Goal: Task Accomplishment & Management: Manage account settings

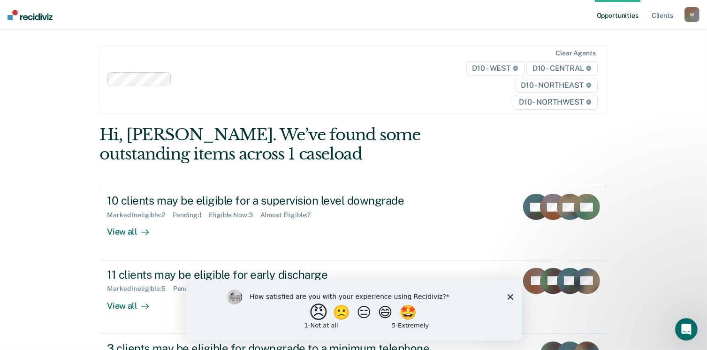
click at [312, 311] on button "😠" at bounding box center [319, 312] width 22 height 19
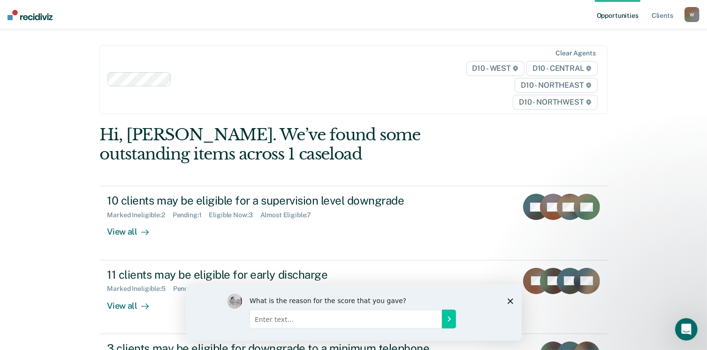
click at [513, 303] on polygon "Close survey" at bounding box center [510, 301] width 6 height 6
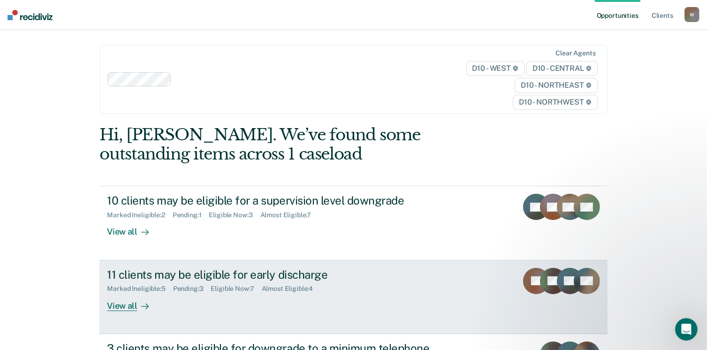
scroll to position [70, 0]
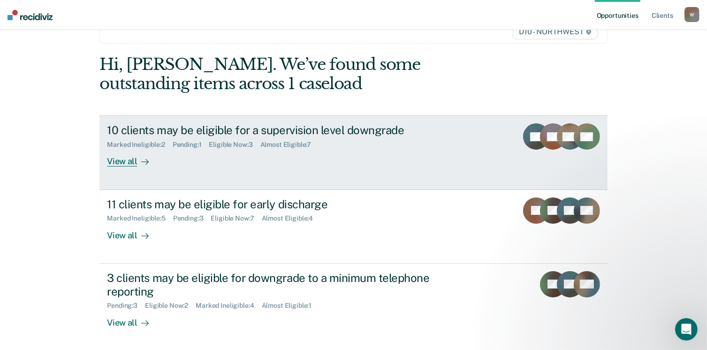
click at [124, 161] on div "View all" at bounding box center [133, 158] width 53 height 18
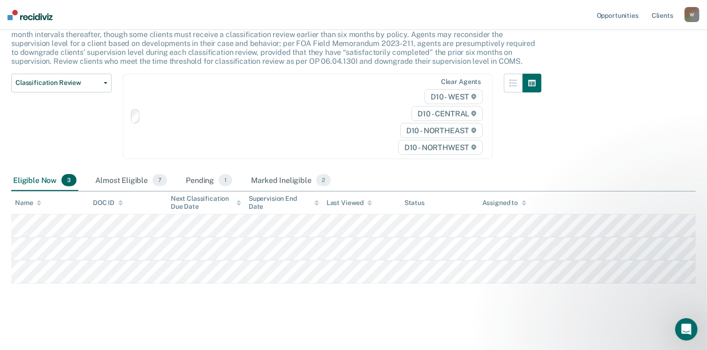
click at [121, 161] on div "Classification Review Classification Review Early Discharge Minimum Telephone R…" at bounding box center [276, 122] width 530 height 97
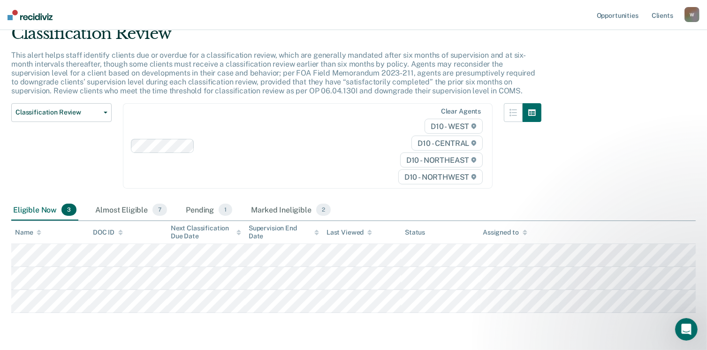
scroll to position [39, 0]
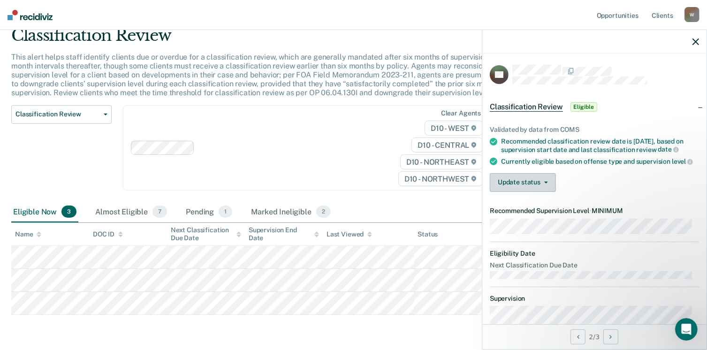
click at [519, 192] on button "Update status" at bounding box center [523, 182] width 66 height 19
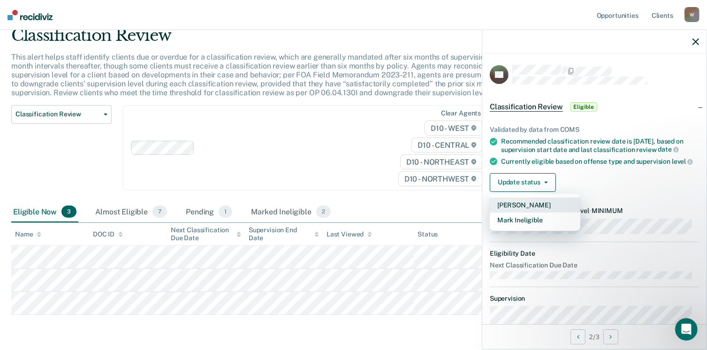
click at [528, 213] on button "[PERSON_NAME]" at bounding box center [535, 205] width 91 height 15
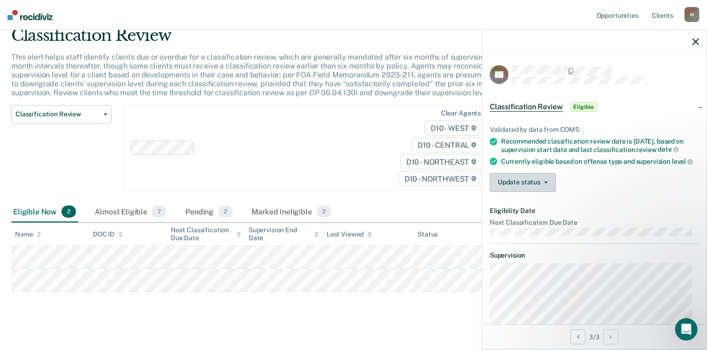
click at [537, 192] on button "Update status" at bounding box center [523, 182] width 66 height 19
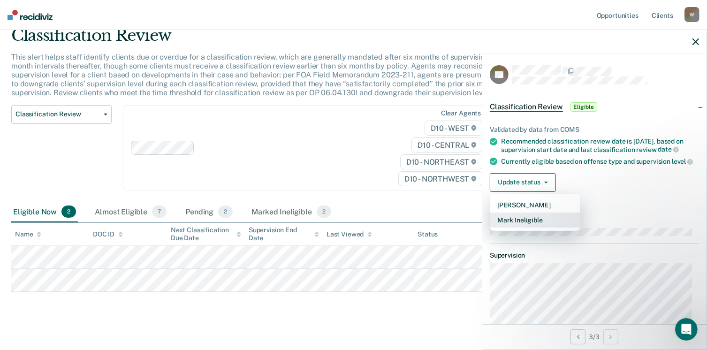
click at [537, 228] on button "Mark Ineligible" at bounding box center [535, 220] width 91 height 15
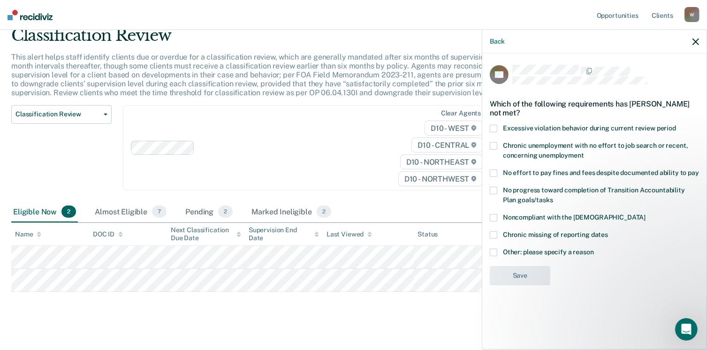
click at [492, 216] on span at bounding box center [494, 218] width 8 height 8
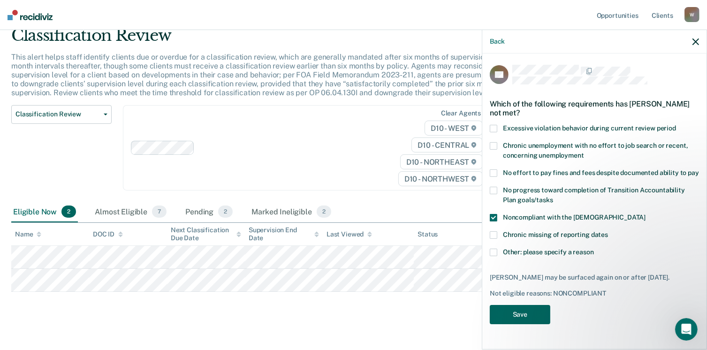
click at [518, 324] on button "Save" at bounding box center [520, 314] width 61 height 19
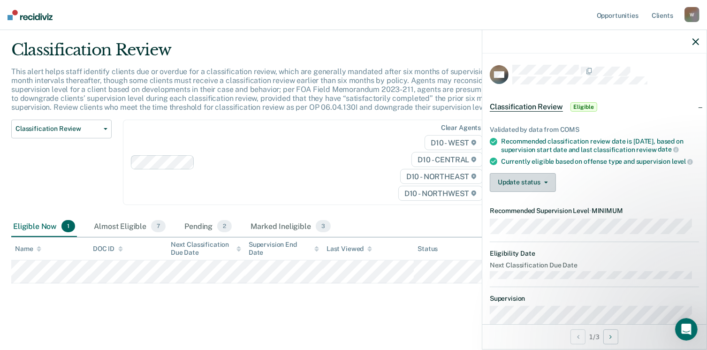
click at [536, 184] on button "Update status" at bounding box center [523, 182] width 66 height 19
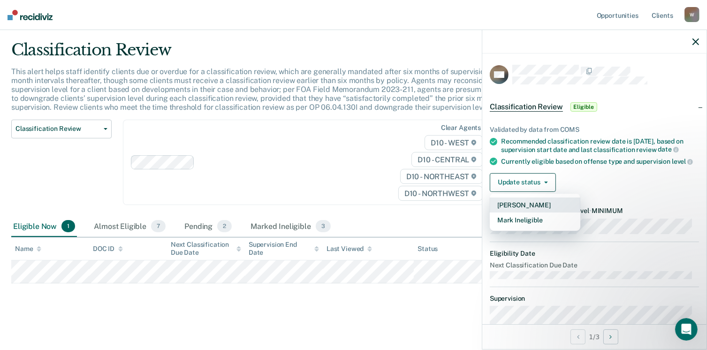
click at [532, 213] on button "[PERSON_NAME]" at bounding box center [535, 205] width 91 height 15
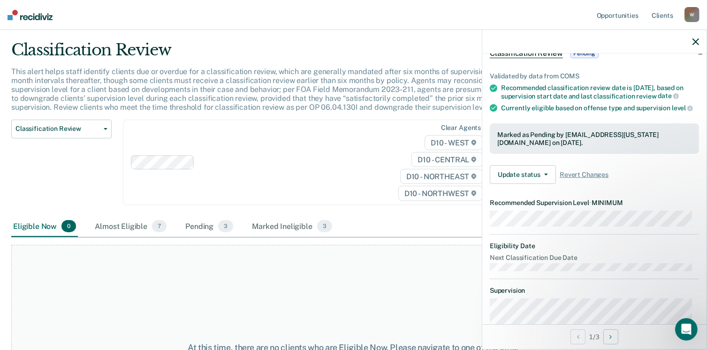
scroll to position [0, 0]
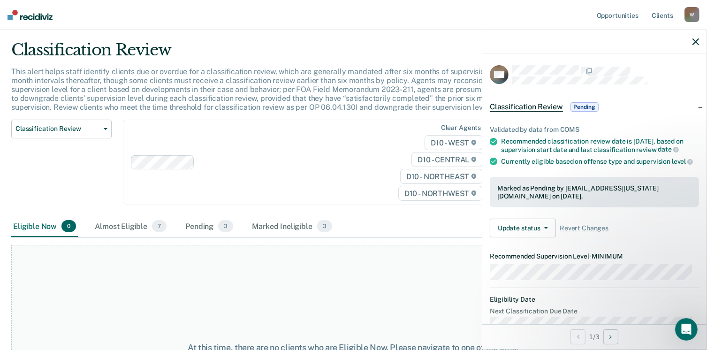
click at [698, 40] on icon "button" at bounding box center [696, 41] width 7 height 7
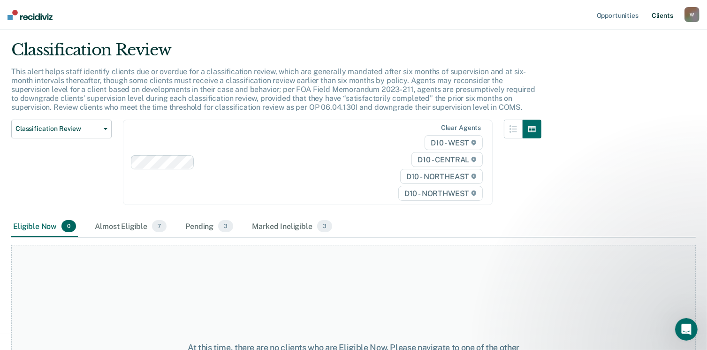
click at [661, 14] on link "Client s" at bounding box center [662, 15] width 25 height 30
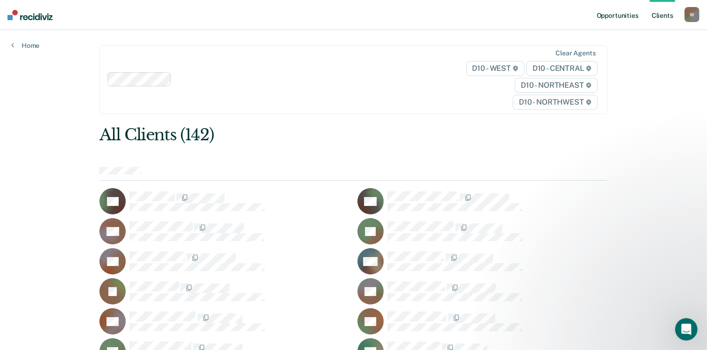
click at [617, 16] on link "Opportunities" at bounding box center [618, 15] width 46 height 30
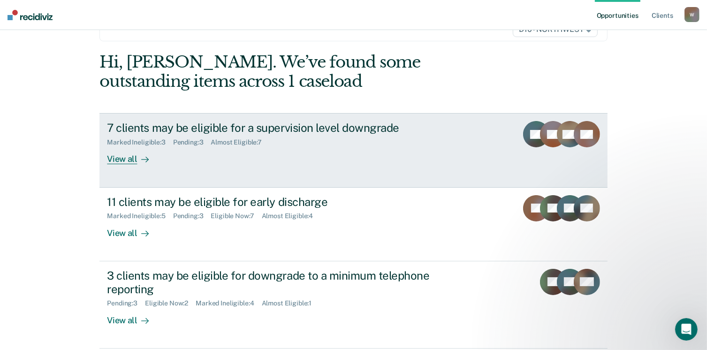
scroll to position [86, 0]
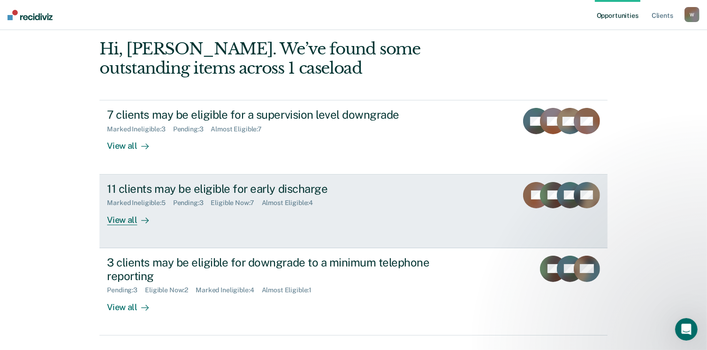
click at [132, 220] on div "View all" at bounding box center [133, 216] width 53 height 18
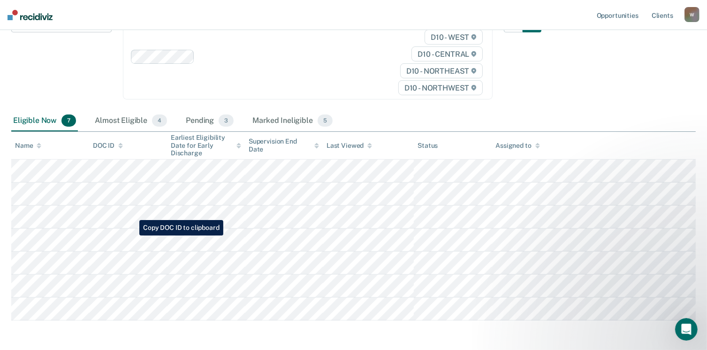
scroll to position [124, 0]
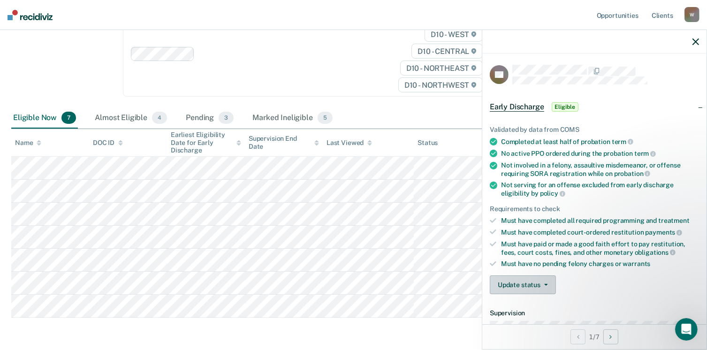
click at [525, 278] on button "Update status" at bounding box center [523, 285] width 66 height 19
click at [535, 302] on button "[PERSON_NAME]" at bounding box center [535, 307] width 91 height 15
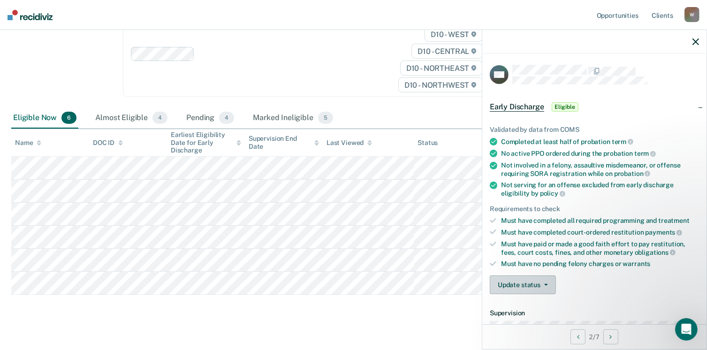
click at [526, 278] on button "Update status" at bounding box center [523, 285] width 66 height 19
click at [529, 302] on button "[PERSON_NAME]" at bounding box center [535, 307] width 91 height 15
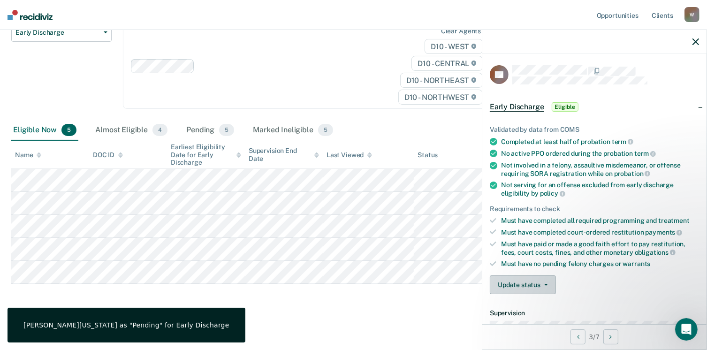
click at [536, 288] on button "Update status" at bounding box center [523, 285] width 66 height 19
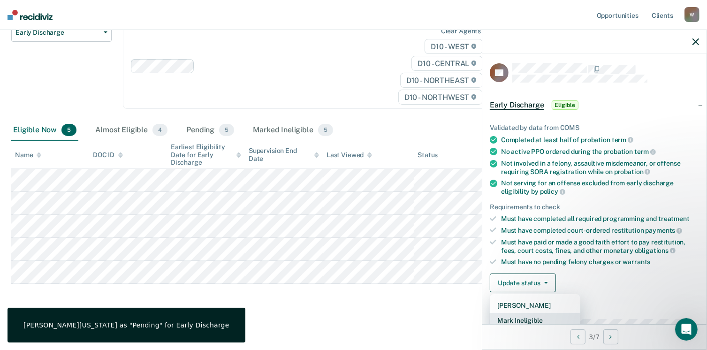
click at [545, 319] on button "Mark Ineligible" at bounding box center [535, 320] width 91 height 15
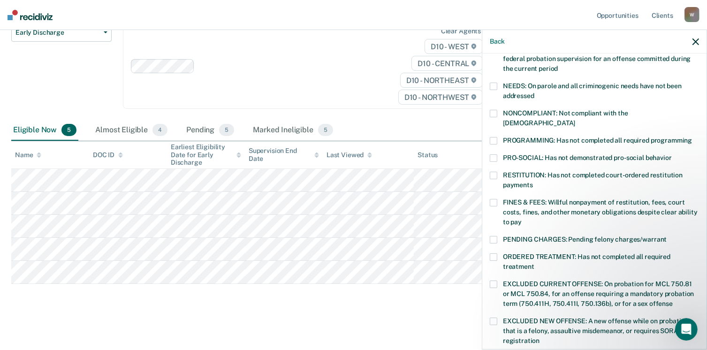
scroll to position [133, 0]
click at [492, 254] on span at bounding box center [494, 258] width 8 height 8
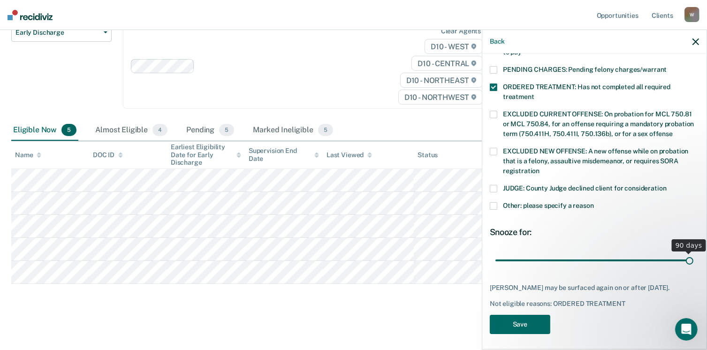
drag, startPoint x: 561, startPoint y: 249, endPoint x: 717, endPoint y: 262, distance: 156.0
type input "90"
click at [694, 262] on input "range" at bounding box center [595, 261] width 198 height 16
click at [514, 325] on button "Save" at bounding box center [520, 324] width 61 height 19
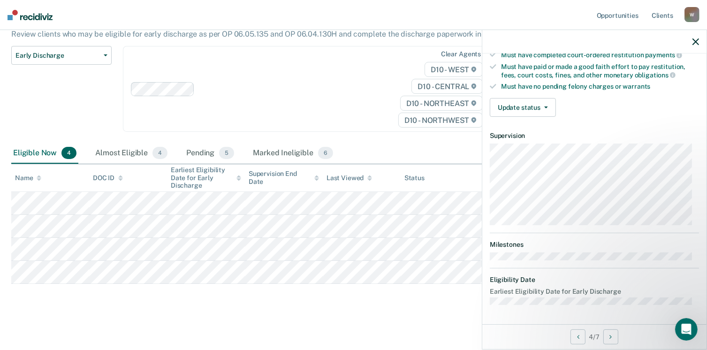
scroll to position [173, 0]
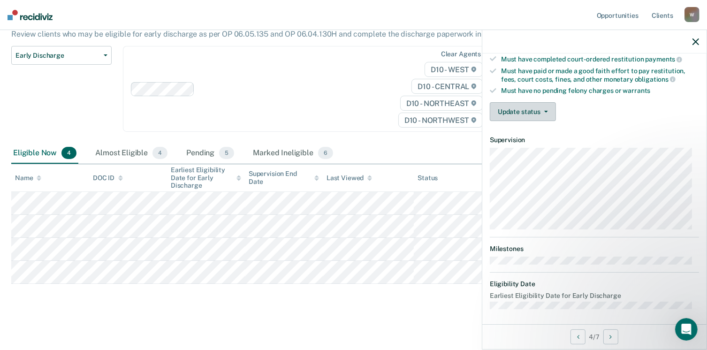
click at [513, 112] on button "Update status" at bounding box center [523, 111] width 66 height 19
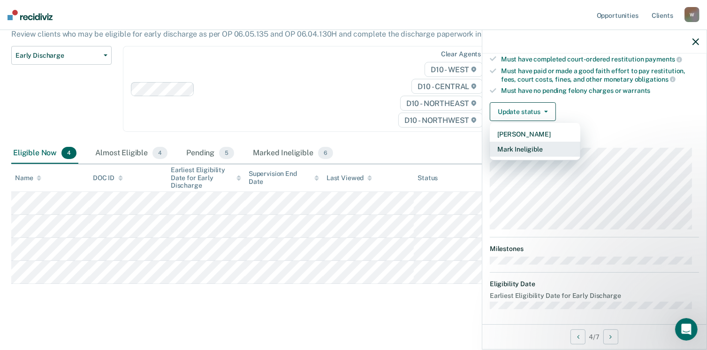
click at [509, 149] on button "Mark Ineligible" at bounding box center [535, 149] width 91 height 15
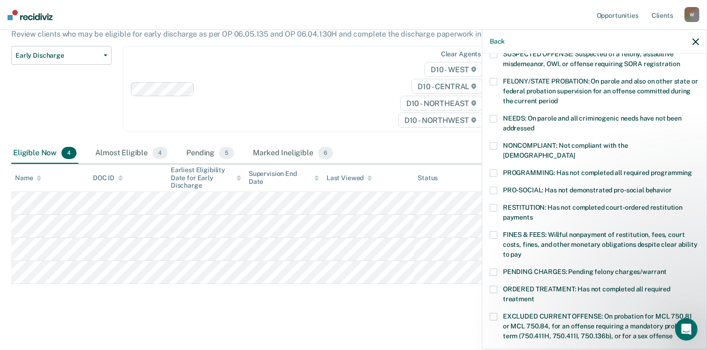
scroll to position [114, 0]
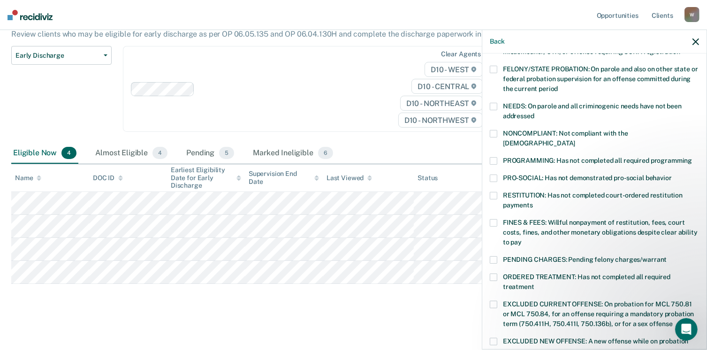
click at [497, 157] on span at bounding box center [494, 161] width 8 height 8
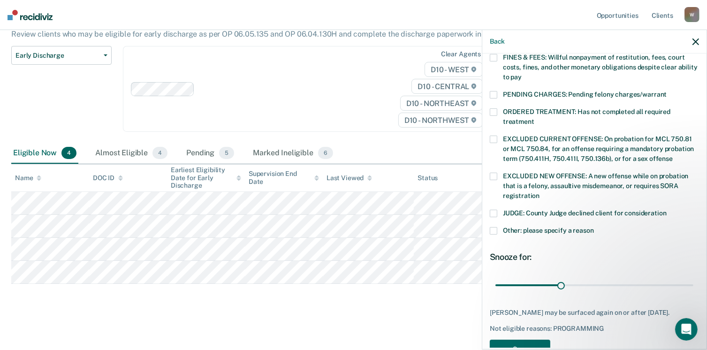
scroll to position [304, 0]
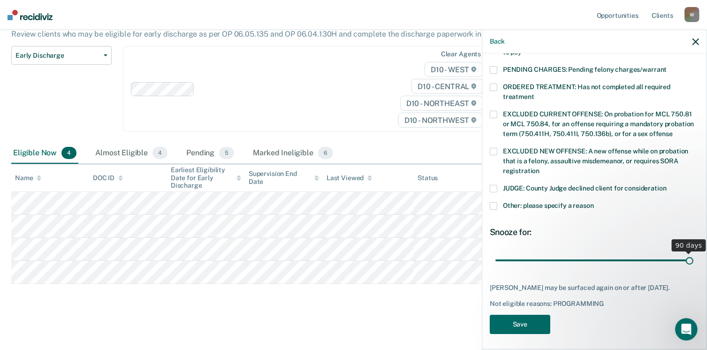
drag, startPoint x: 556, startPoint y: 251, endPoint x: 717, endPoint y: 309, distance: 171.2
type input "90"
click at [694, 269] on input "range" at bounding box center [595, 261] width 198 height 16
click at [535, 325] on button "Save" at bounding box center [520, 324] width 61 height 19
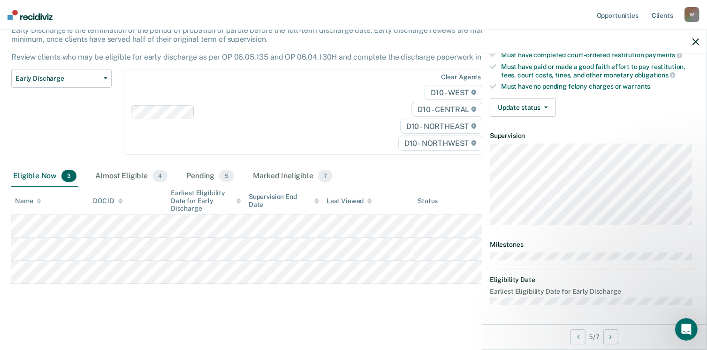
scroll to position [173, 0]
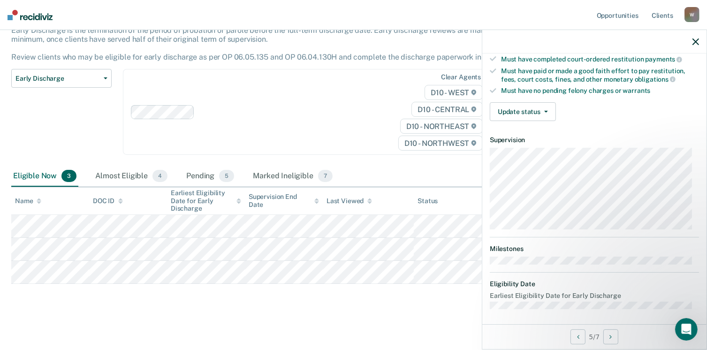
click at [519, 98] on div "Validated by data from COMS Completed at least half of probation term No active…" at bounding box center [595, 33] width 224 height 191
click at [522, 104] on button "Update status" at bounding box center [523, 111] width 66 height 19
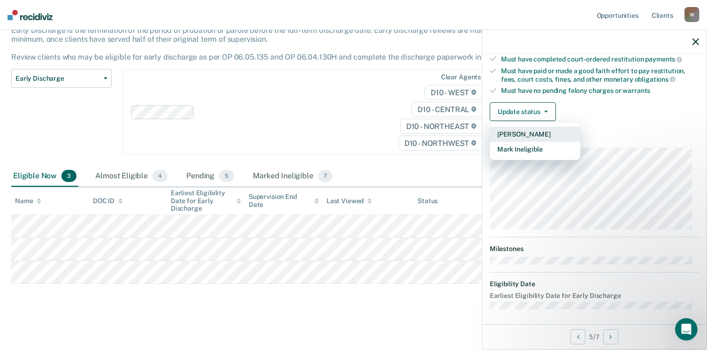
click at [531, 129] on button "[PERSON_NAME]" at bounding box center [535, 134] width 91 height 15
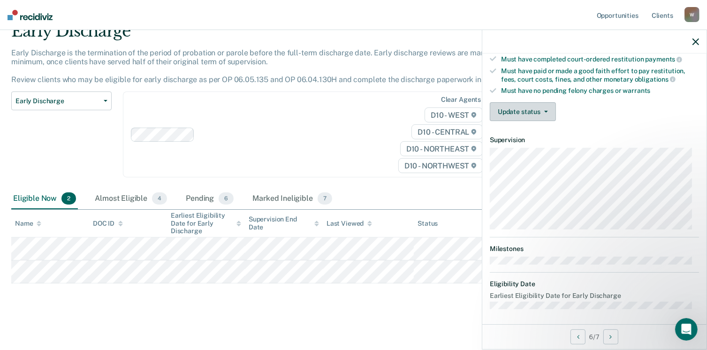
click at [516, 113] on button "Update status" at bounding box center [523, 111] width 66 height 19
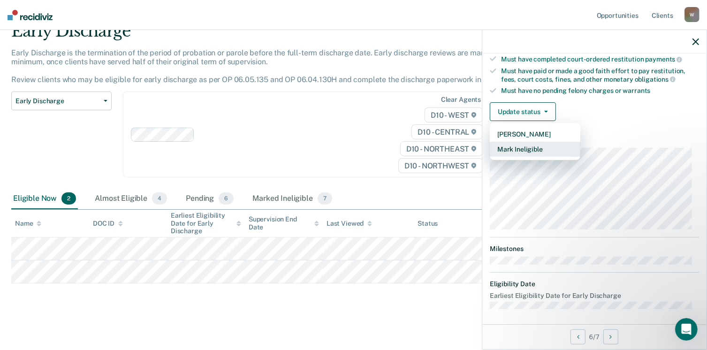
click at [528, 143] on button "Mark Ineligible" at bounding box center [535, 149] width 91 height 15
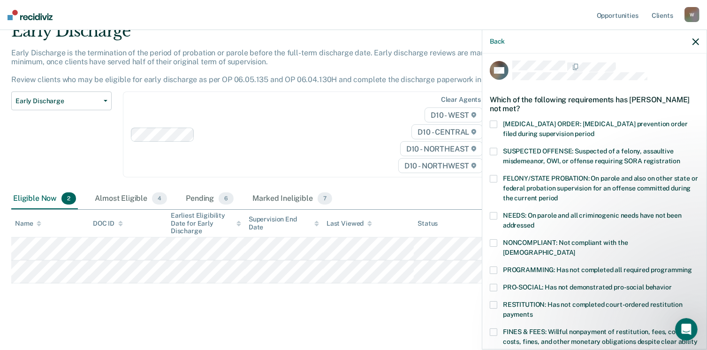
scroll to position [1, 0]
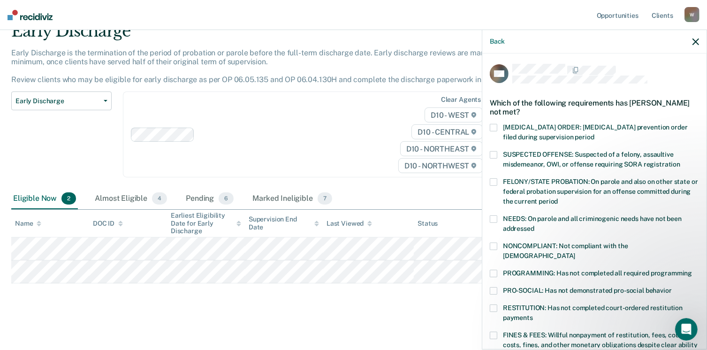
click at [491, 270] on span at bounding box center [494, 274] width 8 height 8
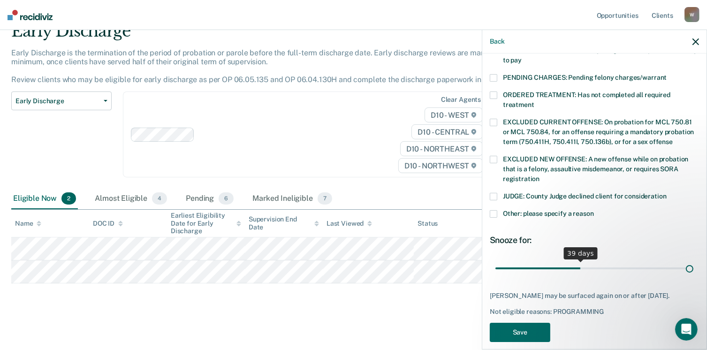
scroll to position [304, 0]
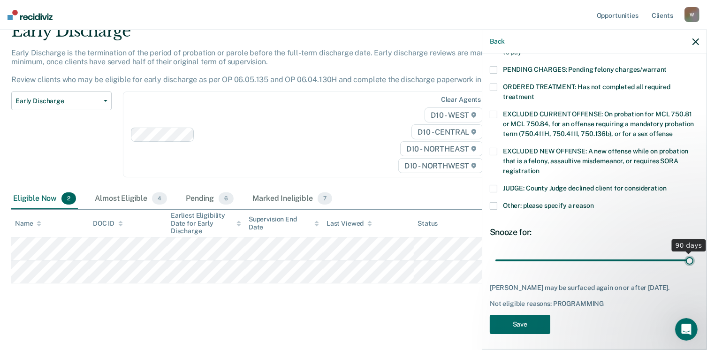
drag, startPoint x: 561, startPoint y: 252, endPoint x: 717, endPoint y: 267, distance: 156.6
type input "90"
click at [694, 267] on input "range" at bounding box center [595, 261] width 198 height 16
click at [523, 323] on button "Save" at bounding box center [520, 324] width 61 height 19
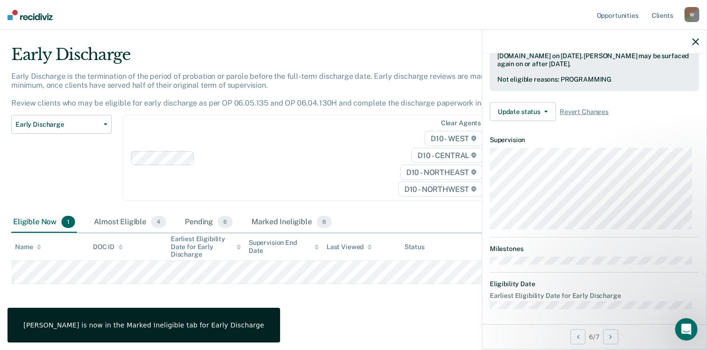
scroll to position [173, 0]
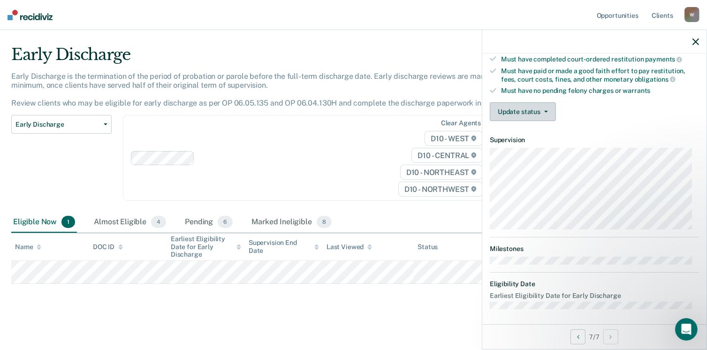
click at [504, 116] on button "Update status" at bounding box center [523, 111] width 66 height 19
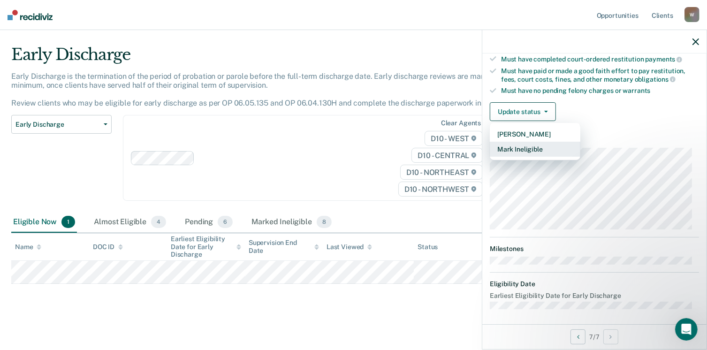
click at [516, 142] on button "Mark Ineligible" at bounding box center [535, 149] width 91 height 15
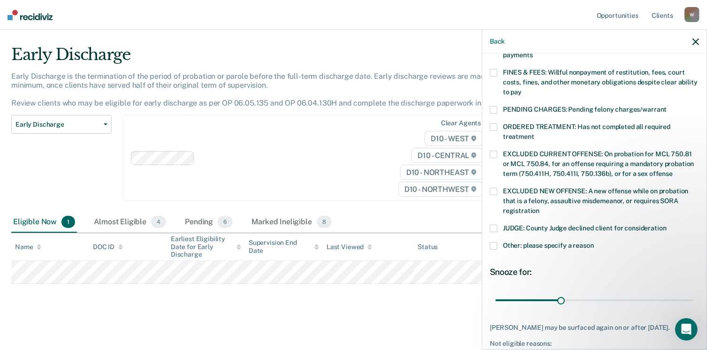
scroll to position [278, 0]
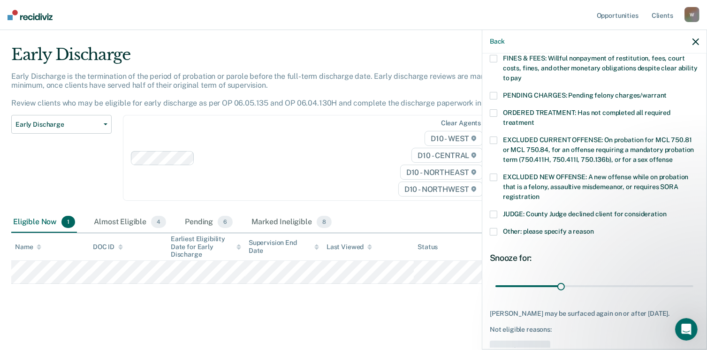
click at [492, 211] on span at bounding box center [494, 215] width 8 height 8
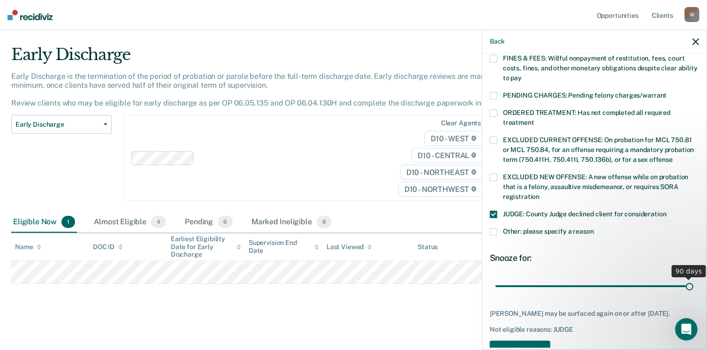
drag, startPoint x: 560, startPoint y: 275, endPoint x: 717, endPoint y: 305, distance: 160.1
type input "90"
click at [694, 295] on input "range" at bounding box center [595, 286] width 198 height 16
click at [533, 341] on button "Save" at bounding box center [520, 350] width 61 height 19
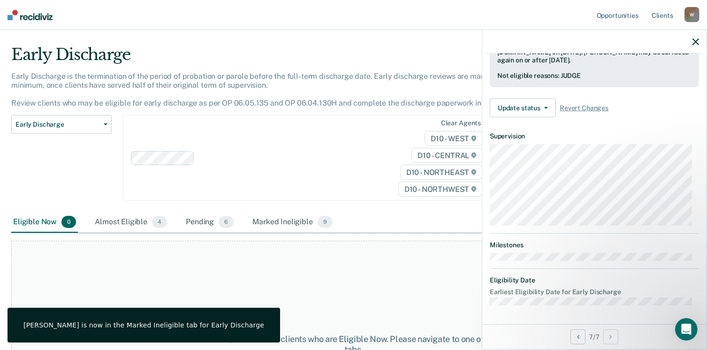
scroll to position [243, 0]
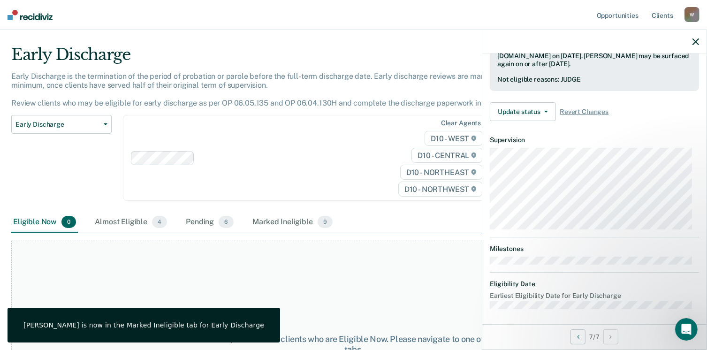
click at [695, 42] on icon "button" at bounding box center [696, 41] width 7 height 7
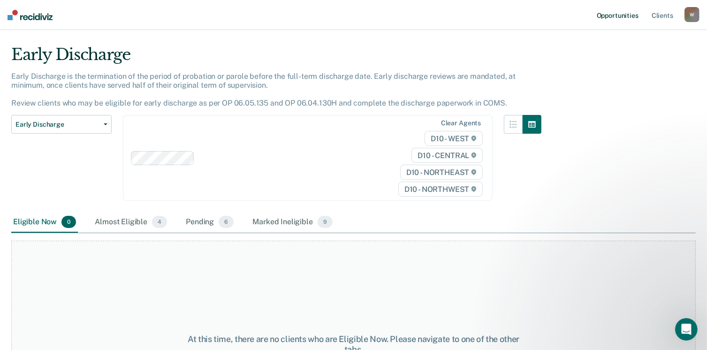
click at [608, 15] on link "Opportunities" at bounding box center [618, 15] width 46 height 30
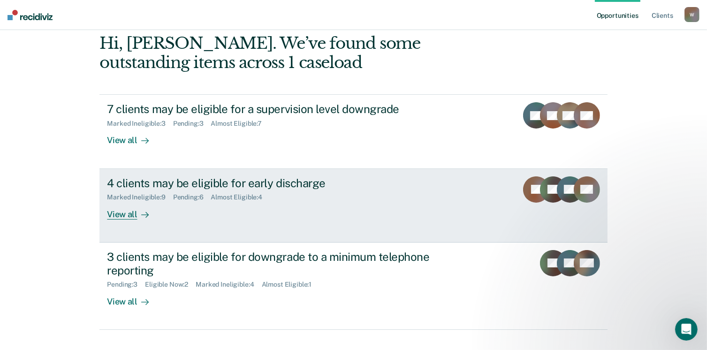
scroll to position [128, 0]
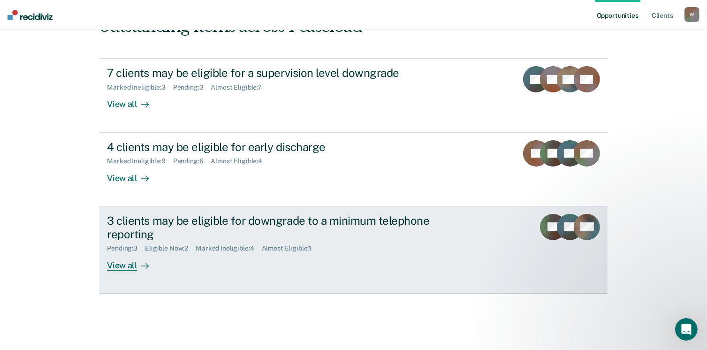
click at [122, 265] on div "View all" at bounding box center [133, 262] width 53 height 18
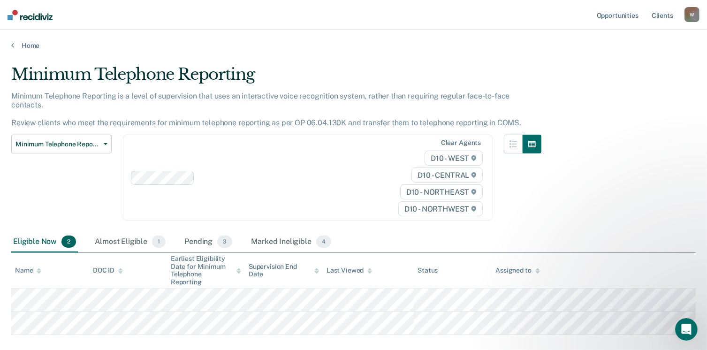
scroll to position [42, 0]
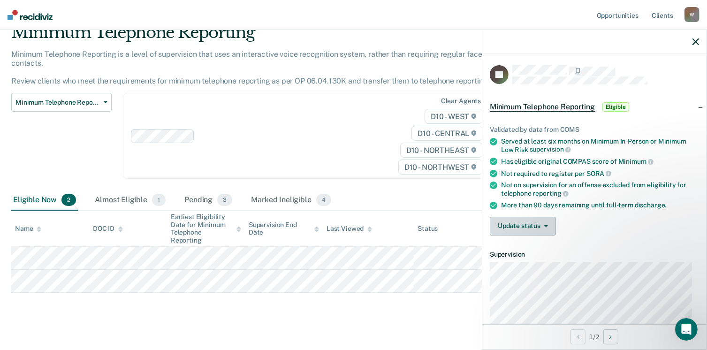
click at [527, 228] on button "Update status" at bounding box center [523, 226] width 66 height 19
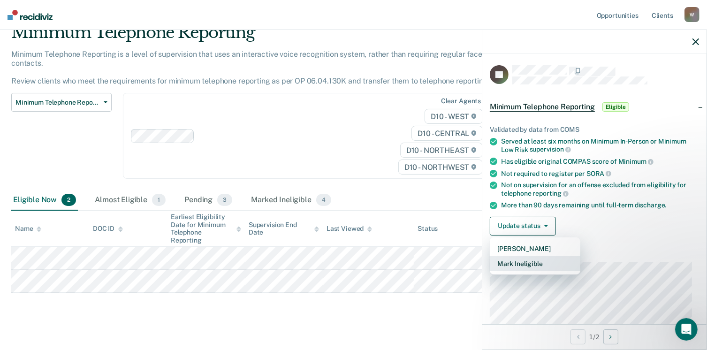
click at [527, 261] on button "Mark Ineligible" at bounding box center [535, 263] width 91 height 15
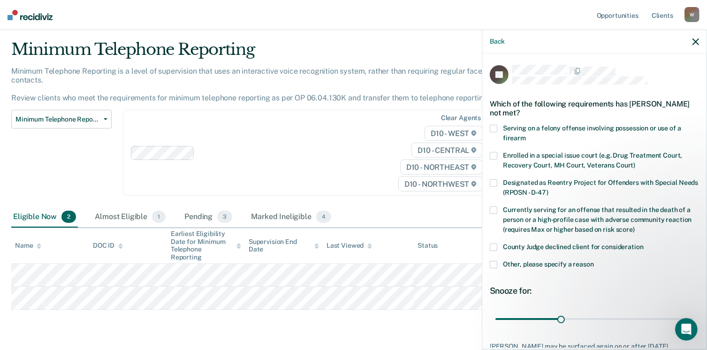
scroll to position [23, 0]
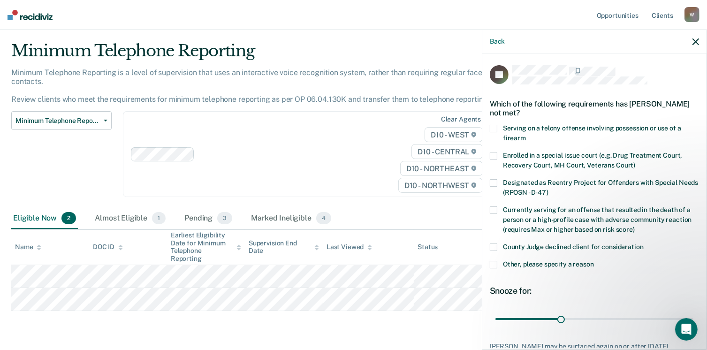
click at [494, 262] on span at bounding box center [494, 265] width 8 height 8
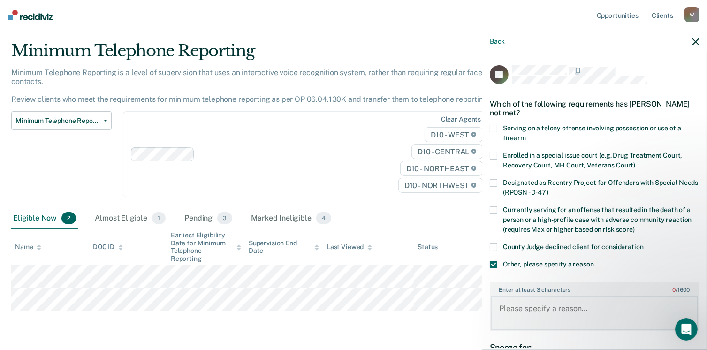
click at [520, 307] on textarea "Enter at least 3 characters 0 / 1600" at bounding box center [594, 313] width 207 height 35
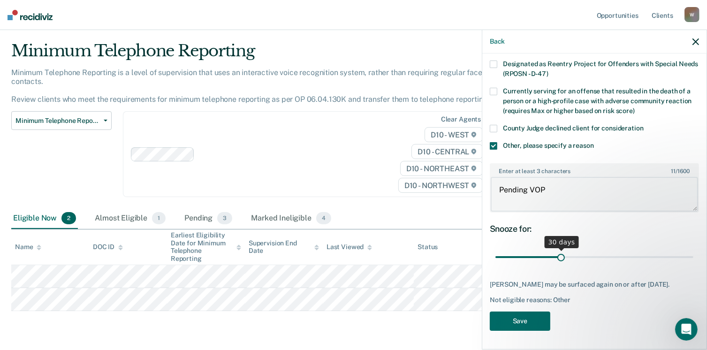
type textarea "Pending VOP"
drag, startPoint x: 561, startPoint y: 252, endPoint x: 717, endPoint y: 282, distance: 158.7
type input "90"
click at [694, 266] on input "range" at bounding box center [595, 257] width 198 height 16
click at [533, 325] on button "Save" at bounding box center [520, 321] width 61 height 19
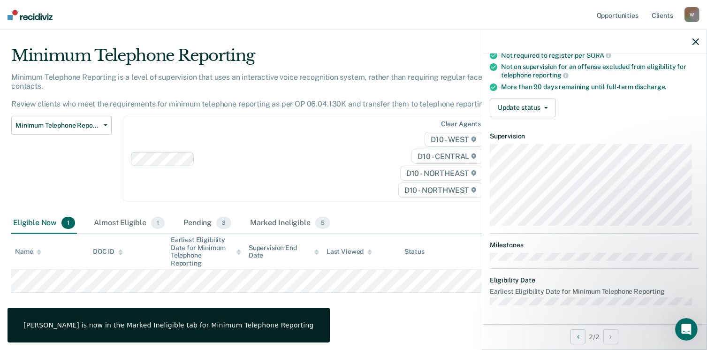
scroll to position [115, 0]
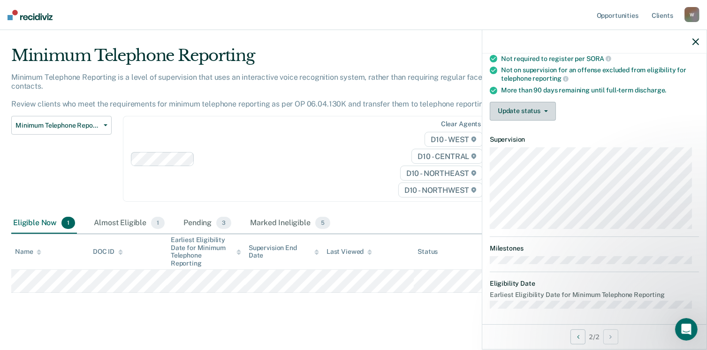
click at [506, 106] on button "Update status" at bounding box center [523, 111] width 66 height 19
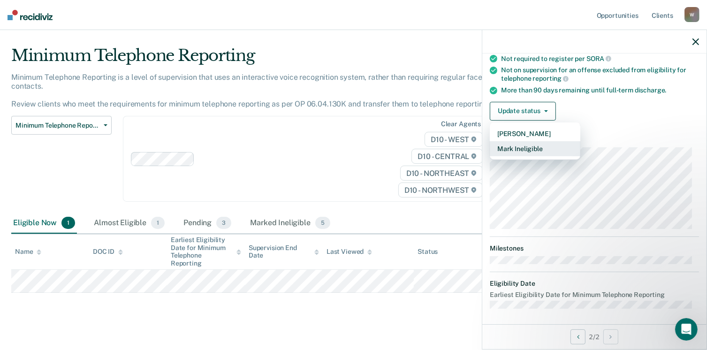
click at [520, 149] on button "Mark Ineligible" at bounding box center [535, 148] width 91 height 15
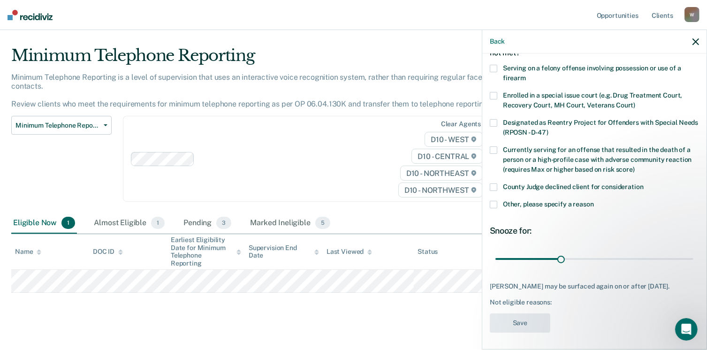
scroll to position [60, 0]
drag, startPoint x: 558, startPoint y: 258, endPoint x: 717, endPoint y: 263, distance: 159.7
type input "90"
click at [694, 263] on input "range" at bounding box center [595, 259] width 198 height 16
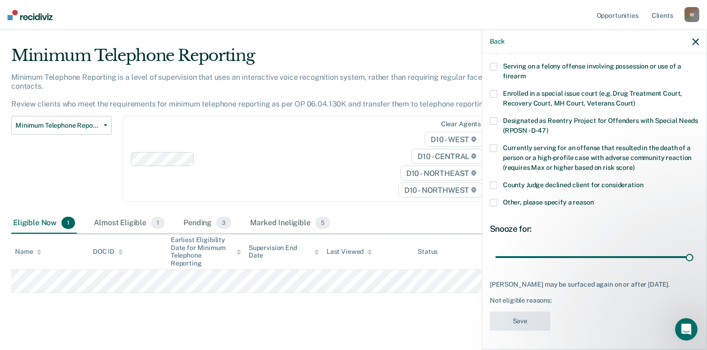
click at [494, 199] on span at bounding box center [494, 203] width 8 height 8
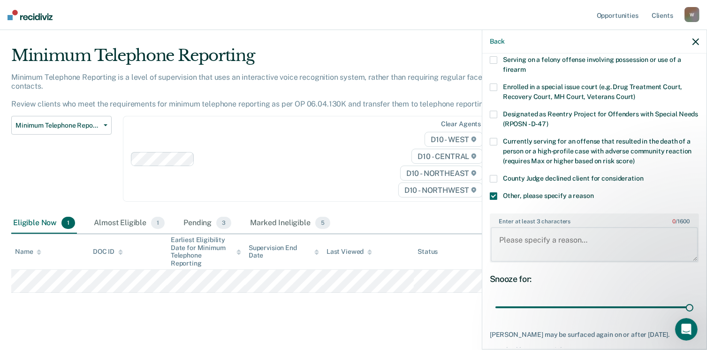
click at [513, 239] on textarea "Enter at least 3 characters 0 / 1600" at bounding box center [594, 244] width 207 height 35
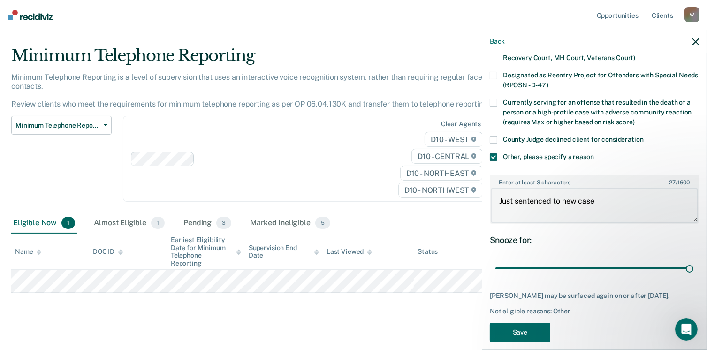
scroll to position [124, 0]
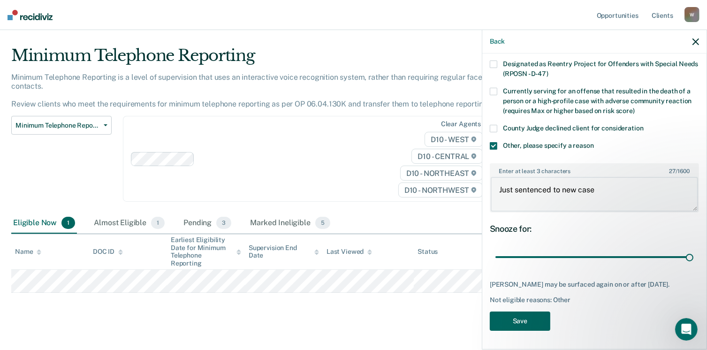
type textarea "Just sentenced to new case"
click at [524, 322] on button "Save" at bounding box center [520, 321] width 61 height 19
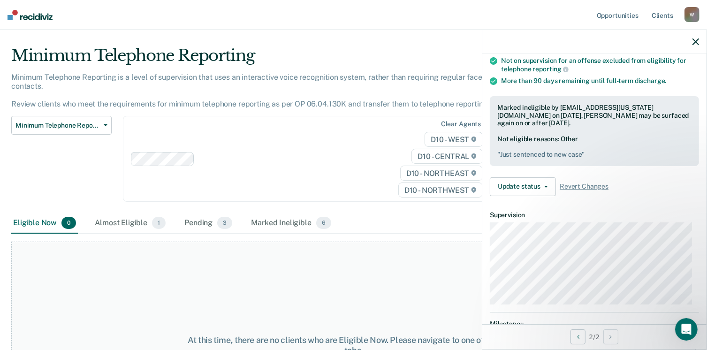
click at [697, 42] on icon "button" at bounding box center [696, 41] width 7 height 7
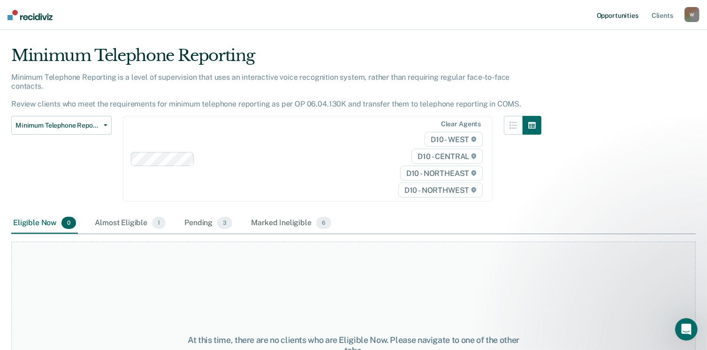
click at [628, 11] on link "Opportunities" at bounding box center [618, 15] width 46 height 30
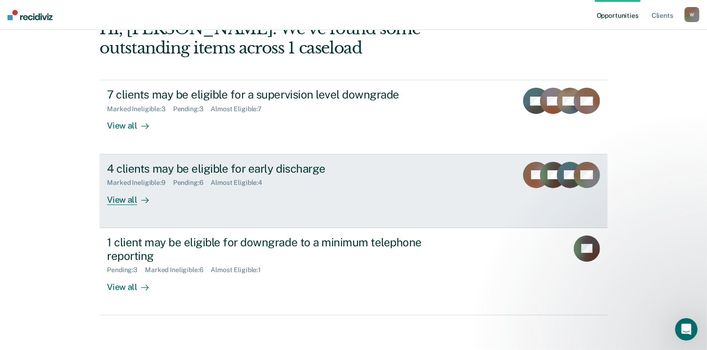
scroll to position [128, 0]
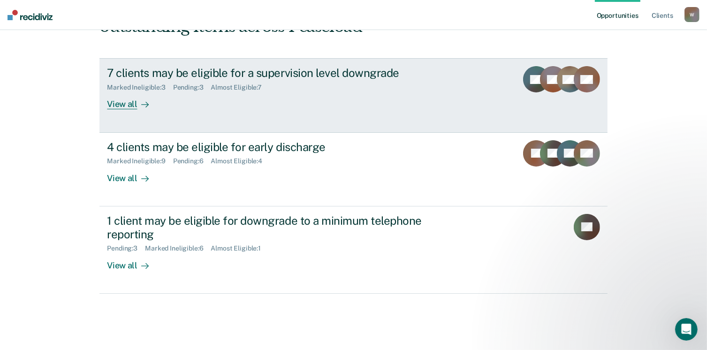
click at [138, 99] on div at bounding box center [143, 104] width 11 height 11
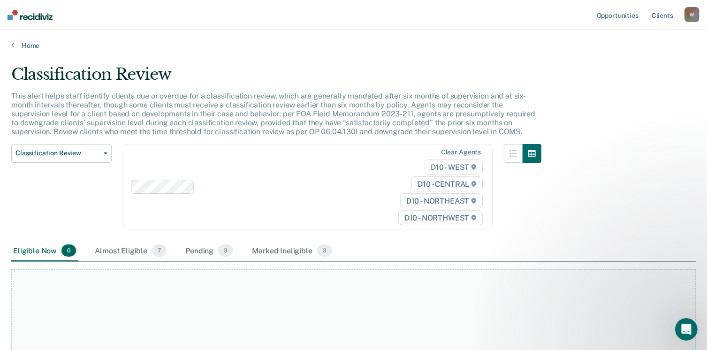
click at [687, 16] on div "W" at bounding box center [692, 14] width 15 height 15
click at [560, 62] on main "Classification Review This alert helps staff identify clients due or overdue fo…" at bounding box center [353, 203] width 707 height 306
click at [617, 17] on link "Opportunities" at bounding box center [618, 15] width 46 height 30
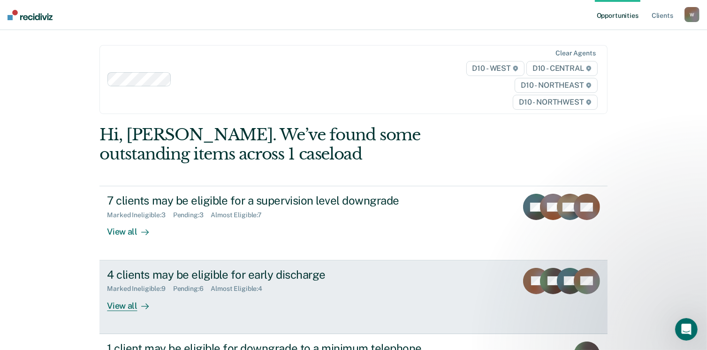
click at [176, 274] on div "4 clients may be eligible for early discharge" at bounding box center [272, 275] width 330 height 14
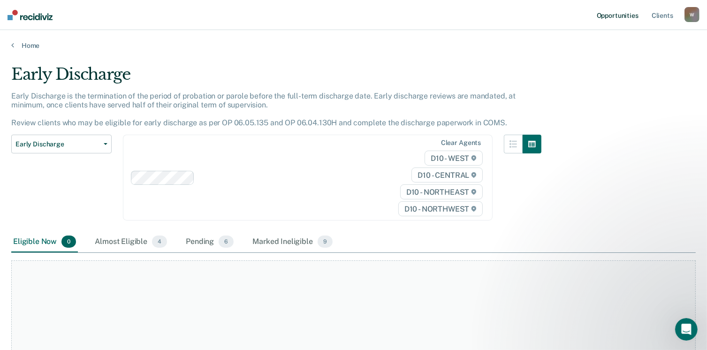
click at [611, 13] on link "Opportunities" at bounding box center [618, 15] width 46 height 30
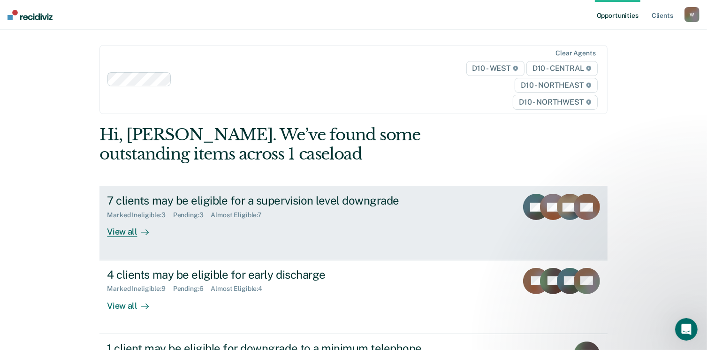
scroll to position [128, 0]
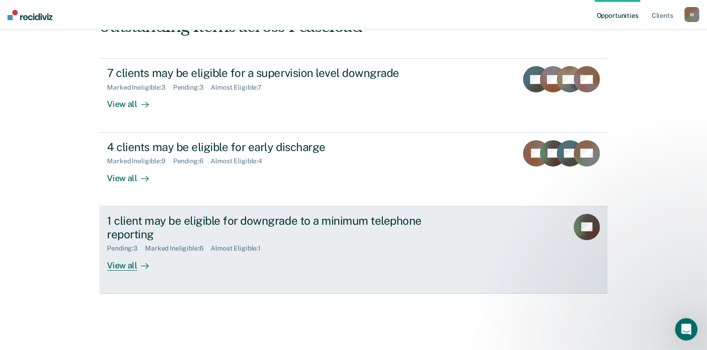
click at [184, 217] on div "1 client may be eligible for downgrade to a minimum telephone reporting" at bounding box center [272, 227] width 330 height 27
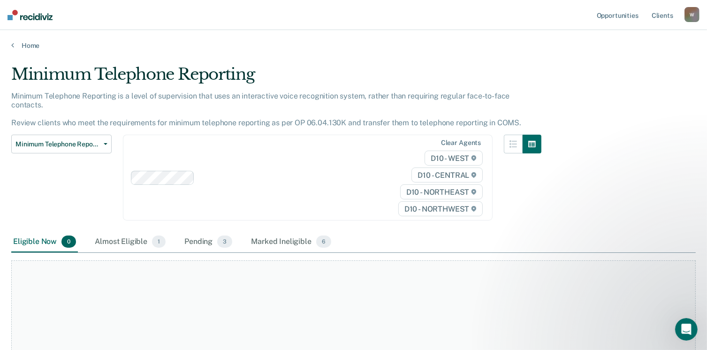
scroll to position [107, 0]
